Goal: Transaction & Acquisition: Download file/media

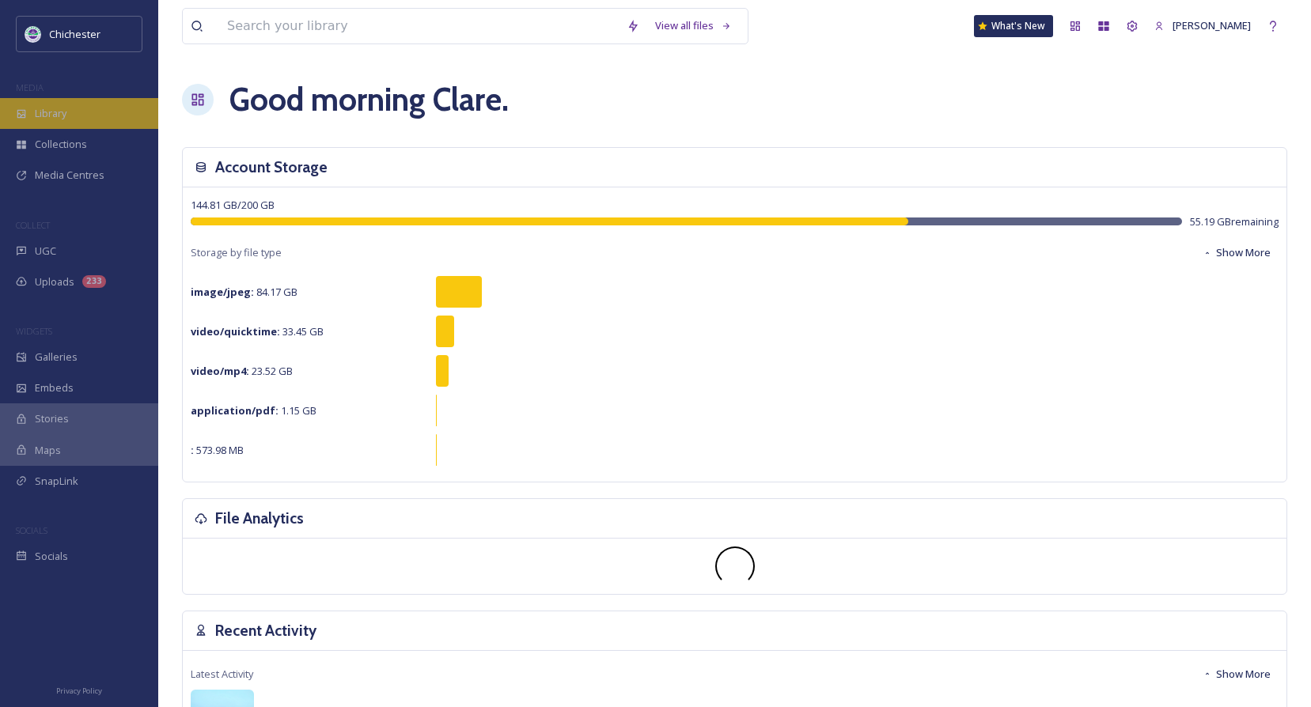
click at [70, 118] on div "Library" at bounding box center [79, 113] width 158 height 31
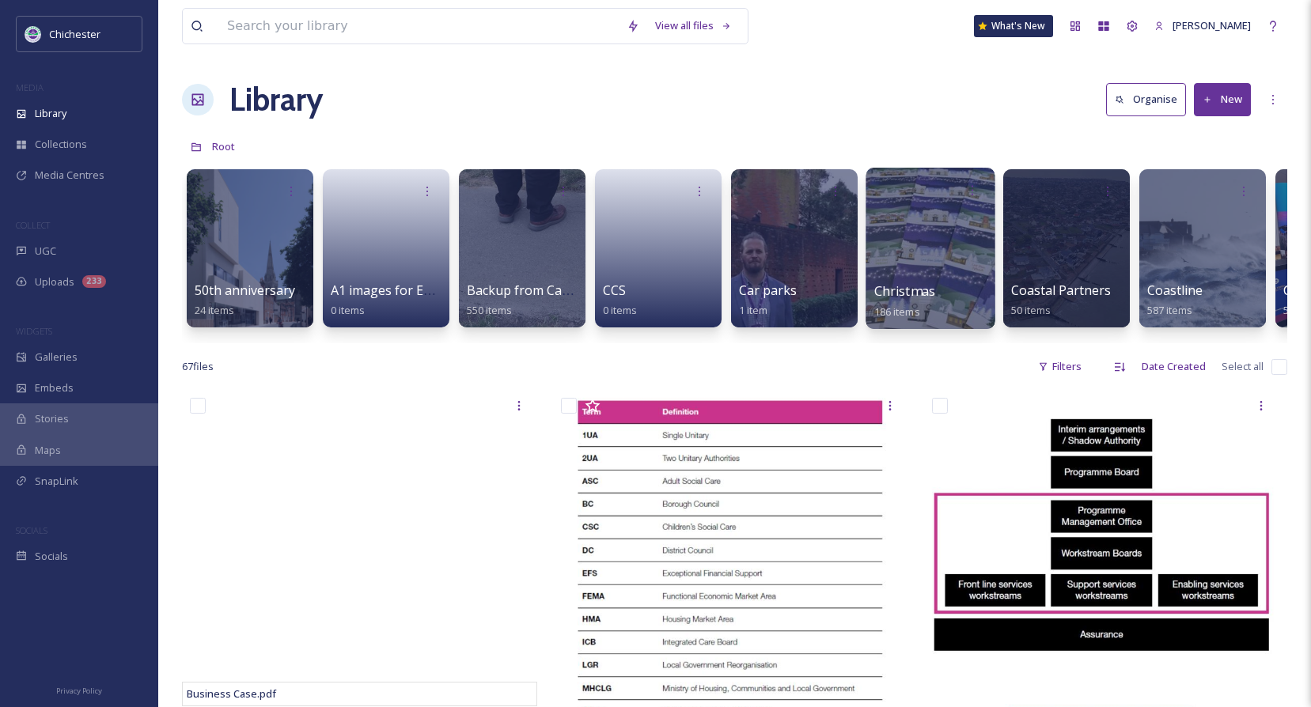
click at [908, 276] on div at bounding box center [930, 248] width 129 height 161
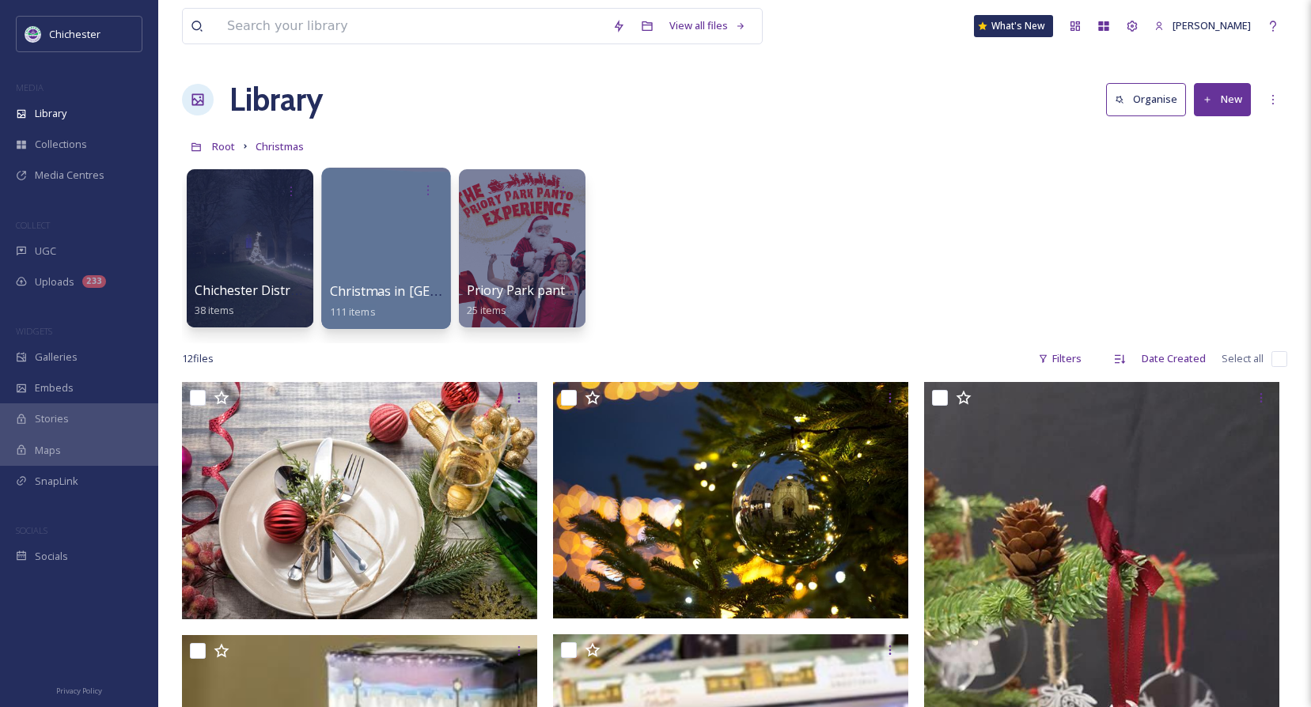
click at [410, 278] on div at bounding box center [385, 248] width 129 height 161
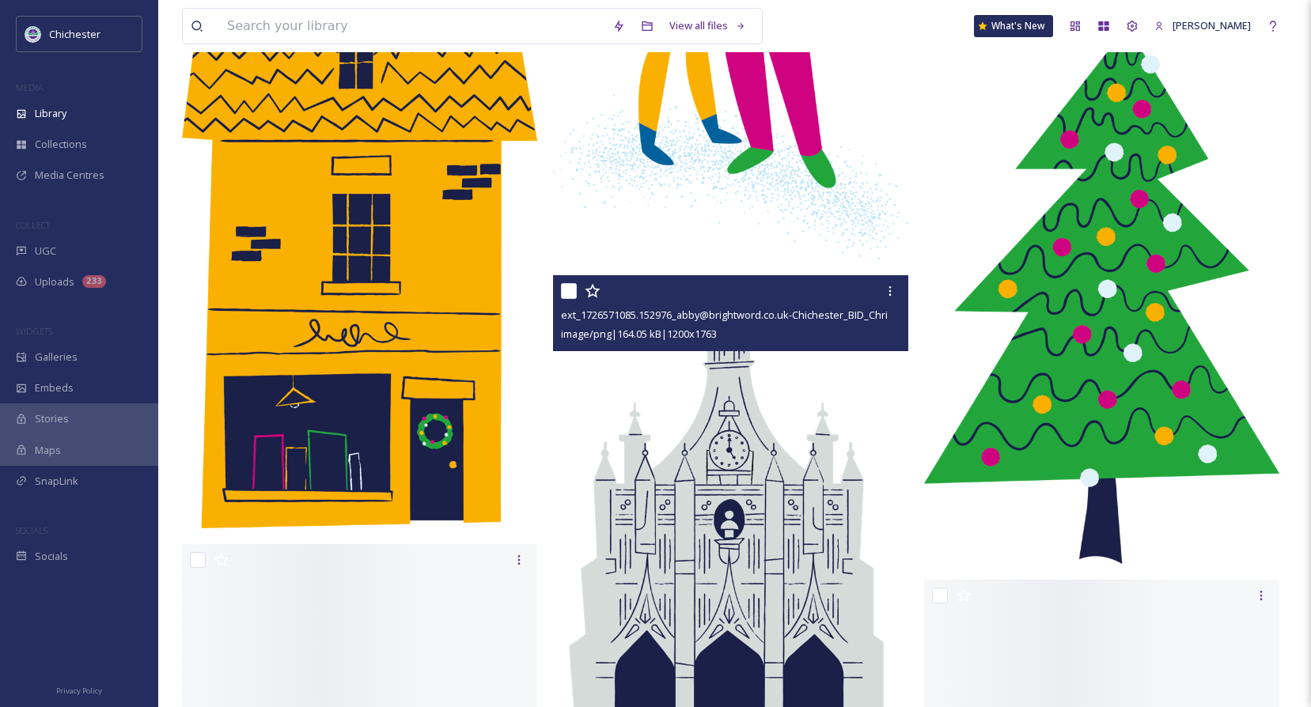
scroll to position [2374, 0]
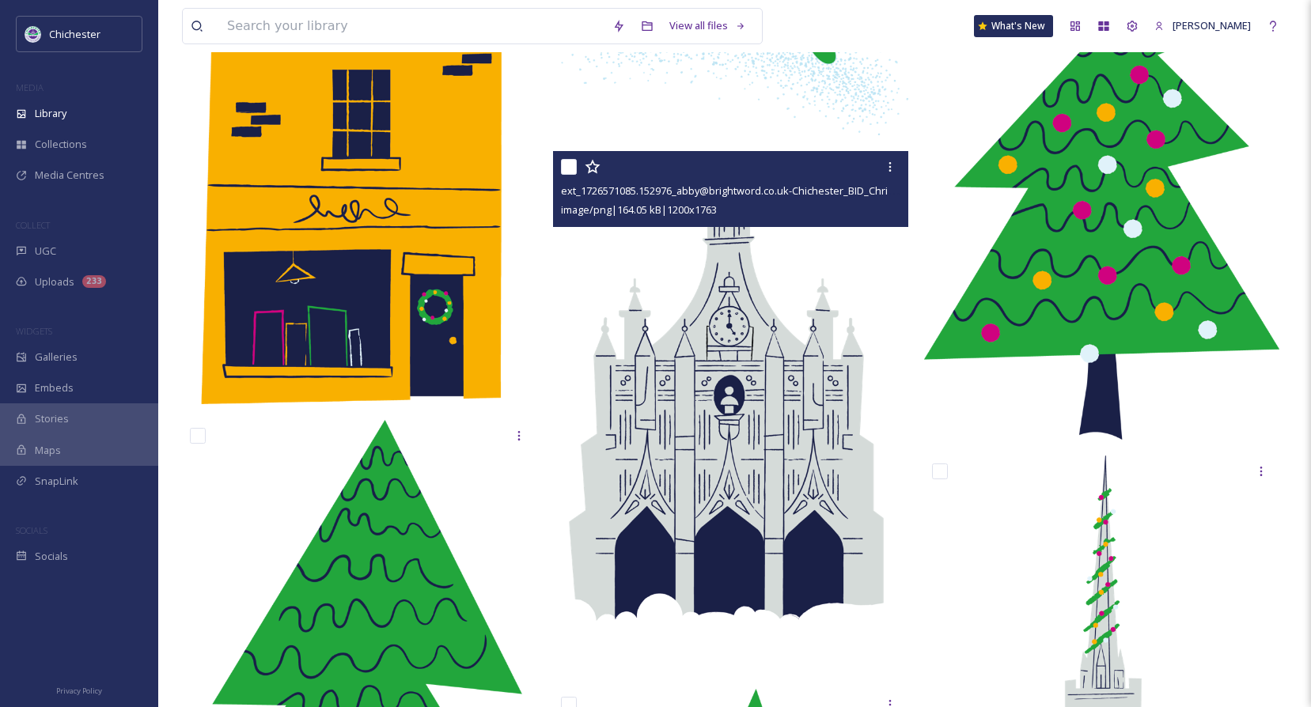
click at [724, 461] on img at bounding box center [730, 412] width 355 height 522
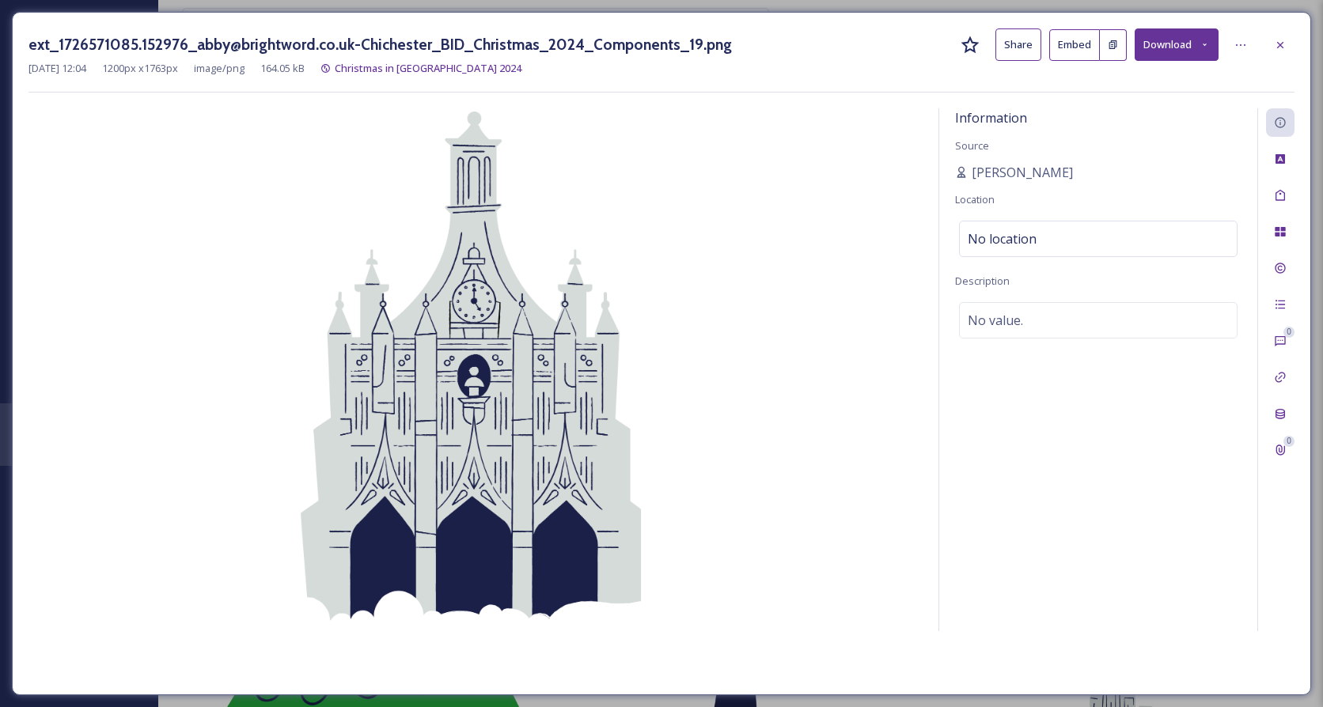
click at [1172, 44] on button "Download" at bounding box center [1177, 44] width 84 height 32
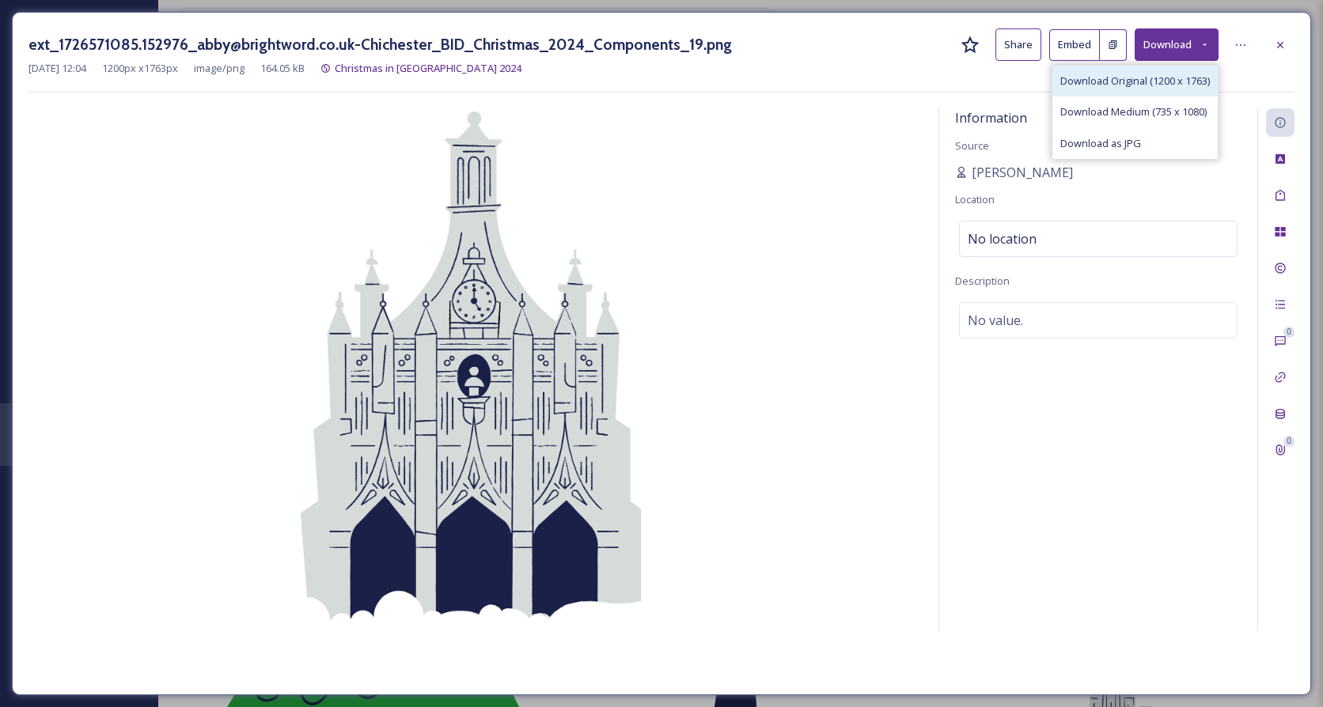
click at [1084, 82] on span "Download Original (1200 x 1763)" at bounding box center [1135, 81] width 150 height 15
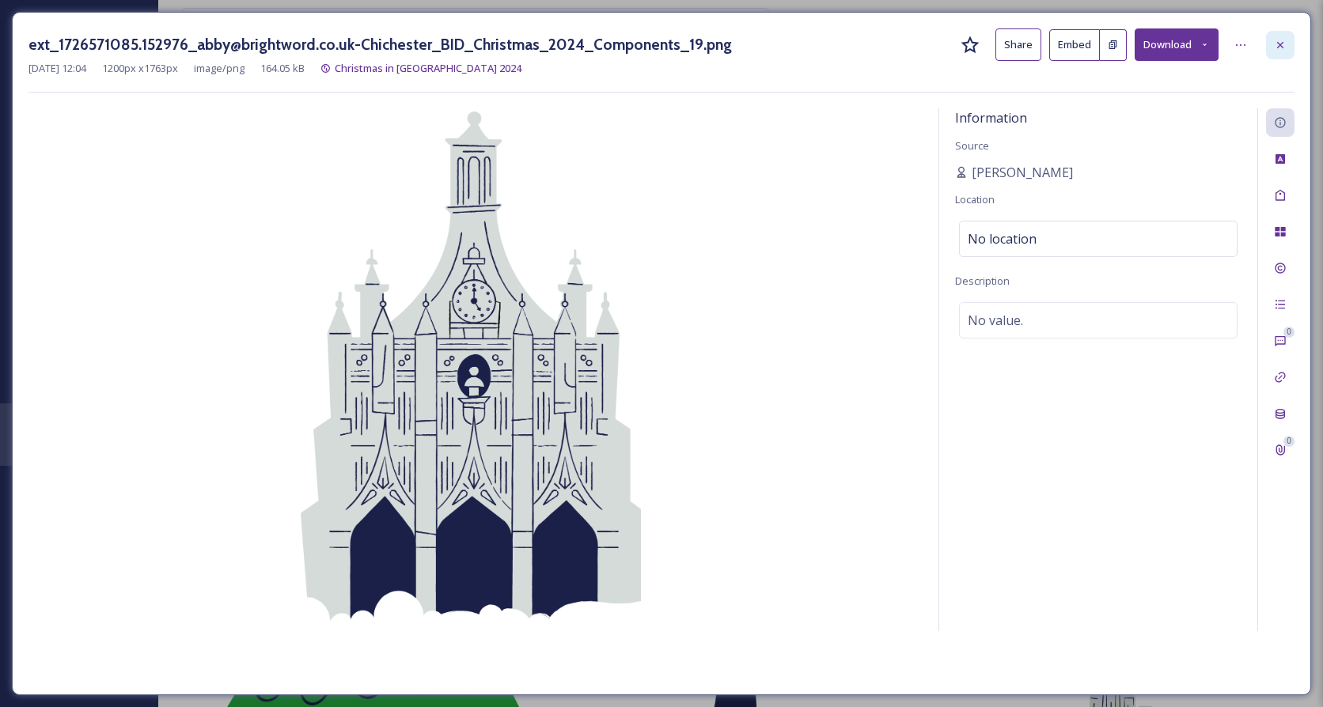
click at [1290, 42] on div at bounding box center [1280, 45] width 28 height 28
